Goal: Find specific page/section: Find specific page/section

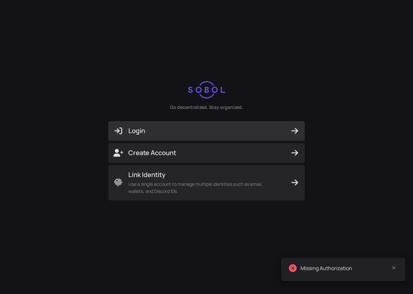
click at [217, 130] on span "Login" at bounding box center [206, 130] width 186 height 9
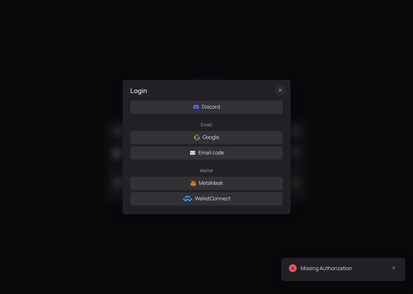
click at [280, 91] on icon "Close" at bounding box center [279, 90] width 3 height 3
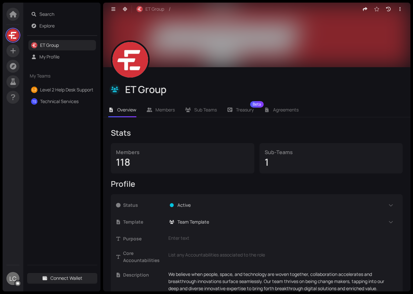
click at [66, 103] on link "Technical Services" at bounding box center [59, 101] width 38 height 6
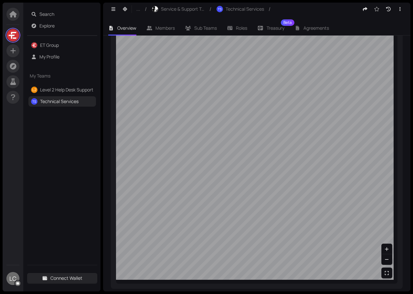
scroll to position [429, 0]
click at [52, 88] on link "Level 2 Help Desk Support" at bounding box center [66, 90] width 53 height 6
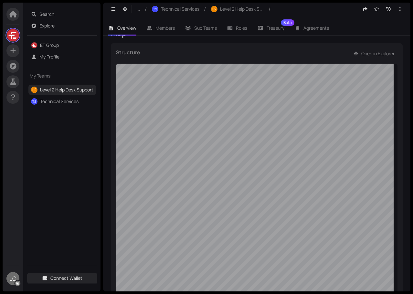
scroll to position [388, 0]
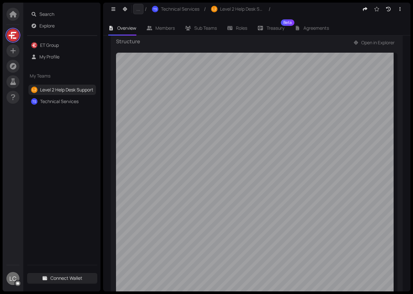
click at [139, 9] on span "..." at bounding box center [138, 8] width 4 height 7
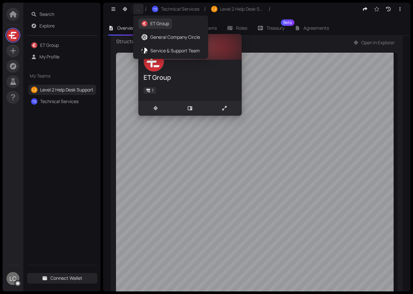
click at [153, 26] on span "ET Group" at bounding box center [159, 23] width 19 height 7
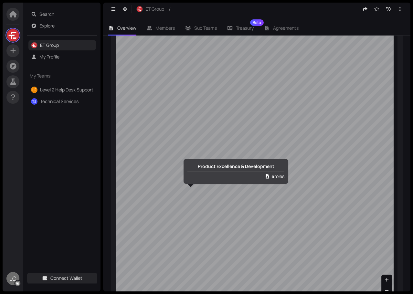
scroll to position [582, 0]
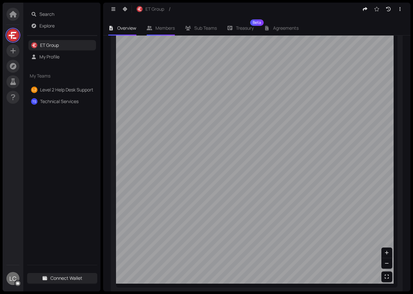
click at [152, 26] on li "Members" at bounding box center [160, 28] width 39 height 15
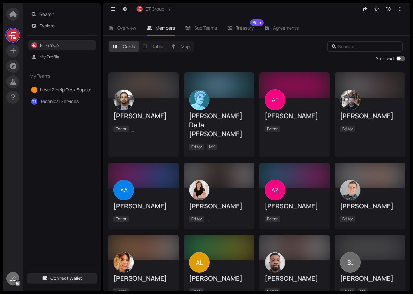
click at [342, 48] on input "text" at bounding box center [366, 46] width 56 height 7
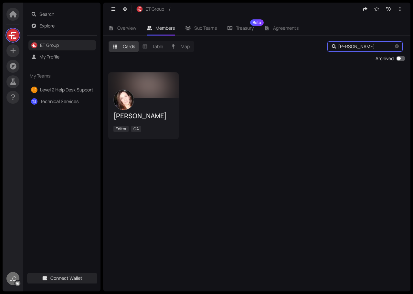
type input "[PERSON_NAME]"
click at [161, 130] on div "Editor CA" at bounding box center [143, 130] width 60 height 8
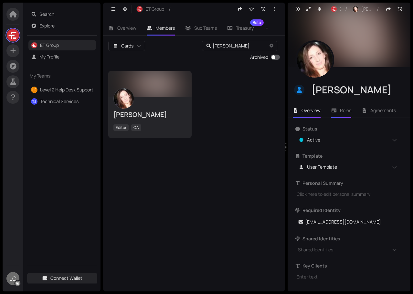
click at [339, 112] on li "Roles" at bounding box center [341, 110] width 31 height 15
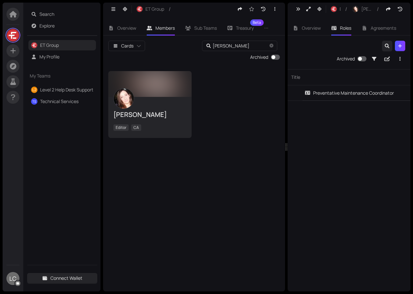
click at [340, 94] on div "Preventative Maintenance Coordinator" at bounding box center [349, 92] width 89 height 7
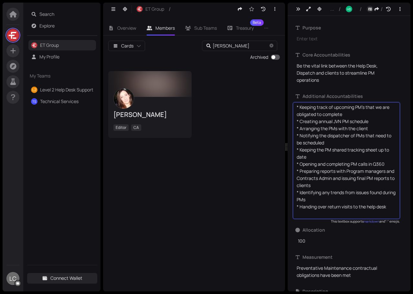
scroll to position [60, 0]
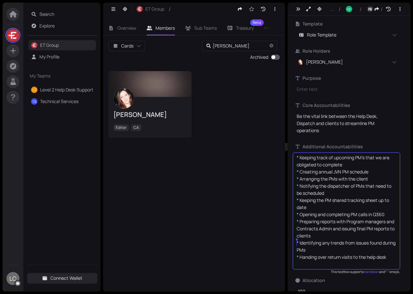
drag, startPoint x: 322, startPoint y: 251, endPoint x: 294, endPoint y: 244, distance: 29.5
click at [294, 244] on div "* Keeping track of upcoming PM’s that we are obligated to complete * Creating a…" at bounding box center [346, 210] width 107 height 117
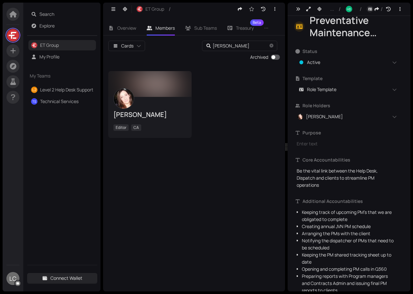
scroll to position [0, 0]
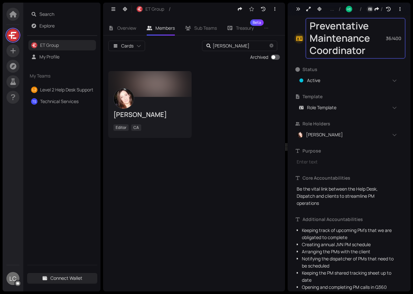
drag, startPoint x: 310, startPoint y: 26, endPoint x: 373, endPoint y: 47, distance: 66.3
drag, startPoint x: 368, startPoint y: 50, endPoint x: 303, endPoint y: 29, distance: 68.3
click at [303, 29] on div "Preventative Maintenance Coordinator 36 / 400" at bounding box center [349, 38] width 112 height 40
